Goal: Find specific page/section: Find specific page/section

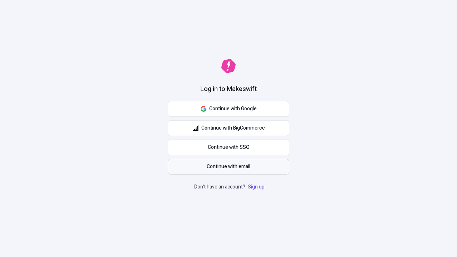
click at [229, 167] on span "Continue with email" at bounding box center [229, 167] width 44 height 8
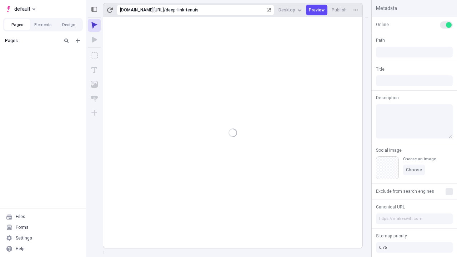
type input "/deep-link-tenuis"
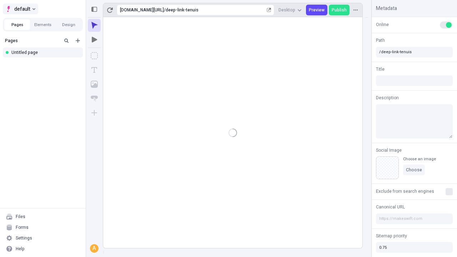
click at [20, 9] on span "default" at bounding box center [22, 9] width 16 height 9
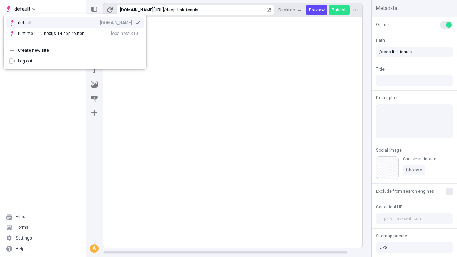
click at [100, 21] on div "qee9k4dy7d.staging.makeswift.site" at bounding box center [116, 23] width 32 height 6
click at [69, 25] on button "Design" at bounding box center [69, 24] width 26 height 11
